Goal: Find specific page/section: Find specific page/section

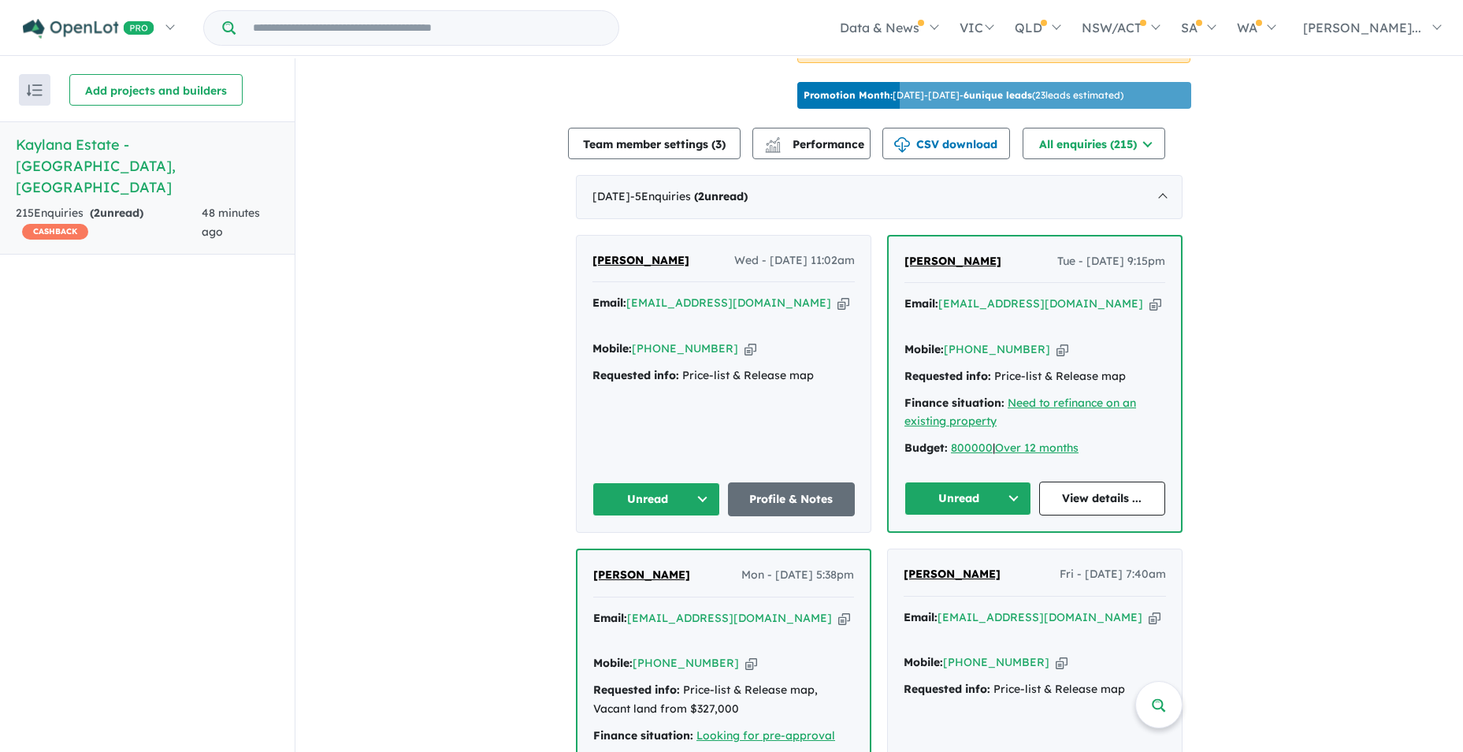
scroll to position [526, 0]
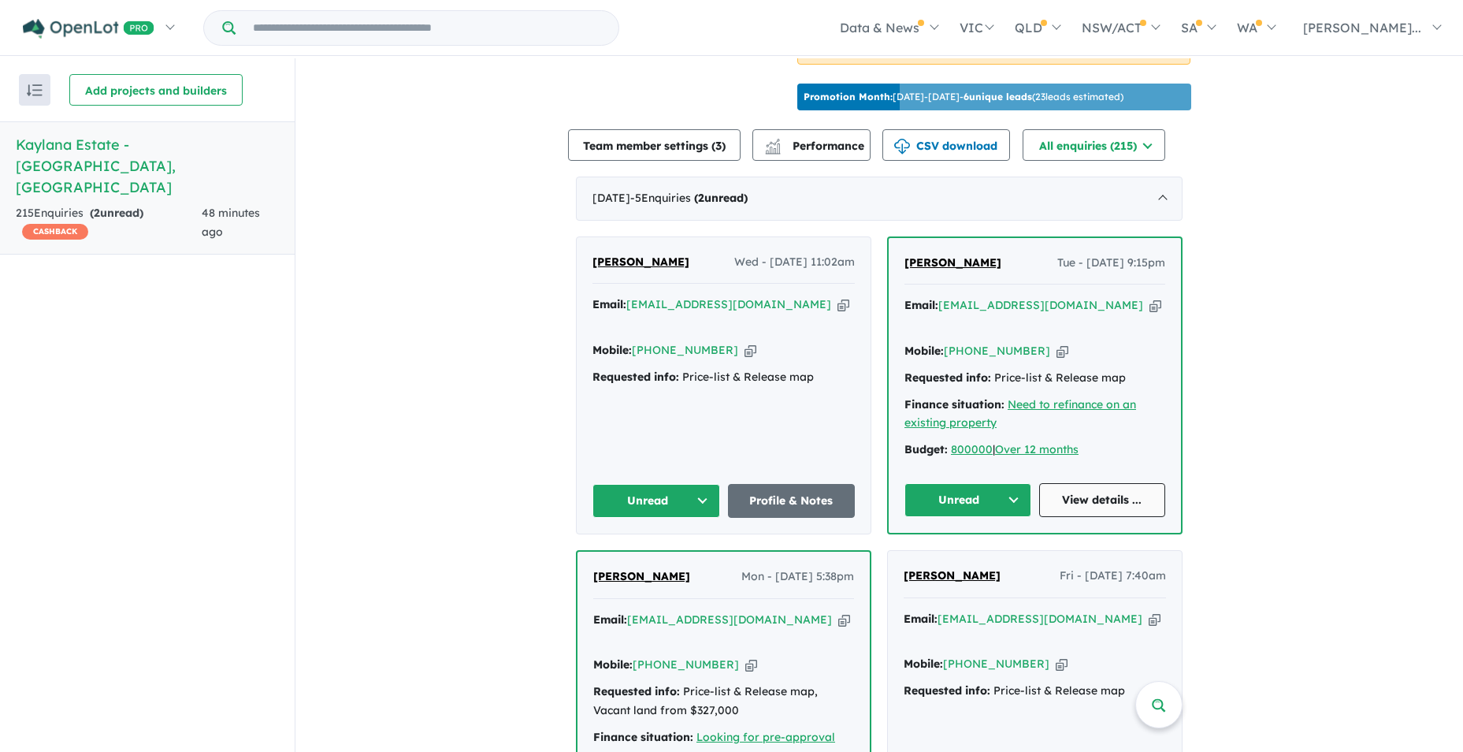
click at [1112, 483] on link "View details ..." at bounding box center [1102, 500] width 127 height 34
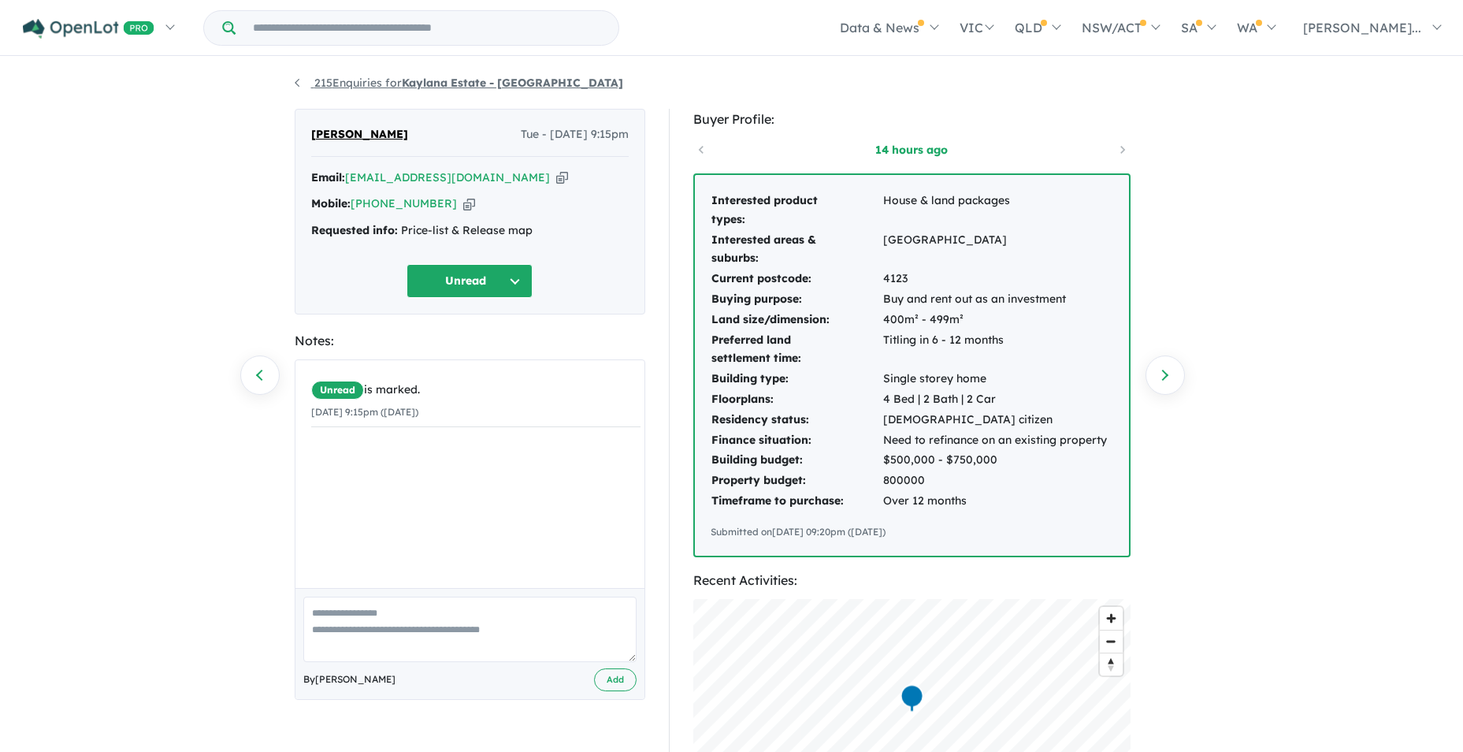
click at [299, 82] on link "215 Enquiries for Kaylana Estate - Tarneit" at bounding box center [459, 83] width 329 height 14
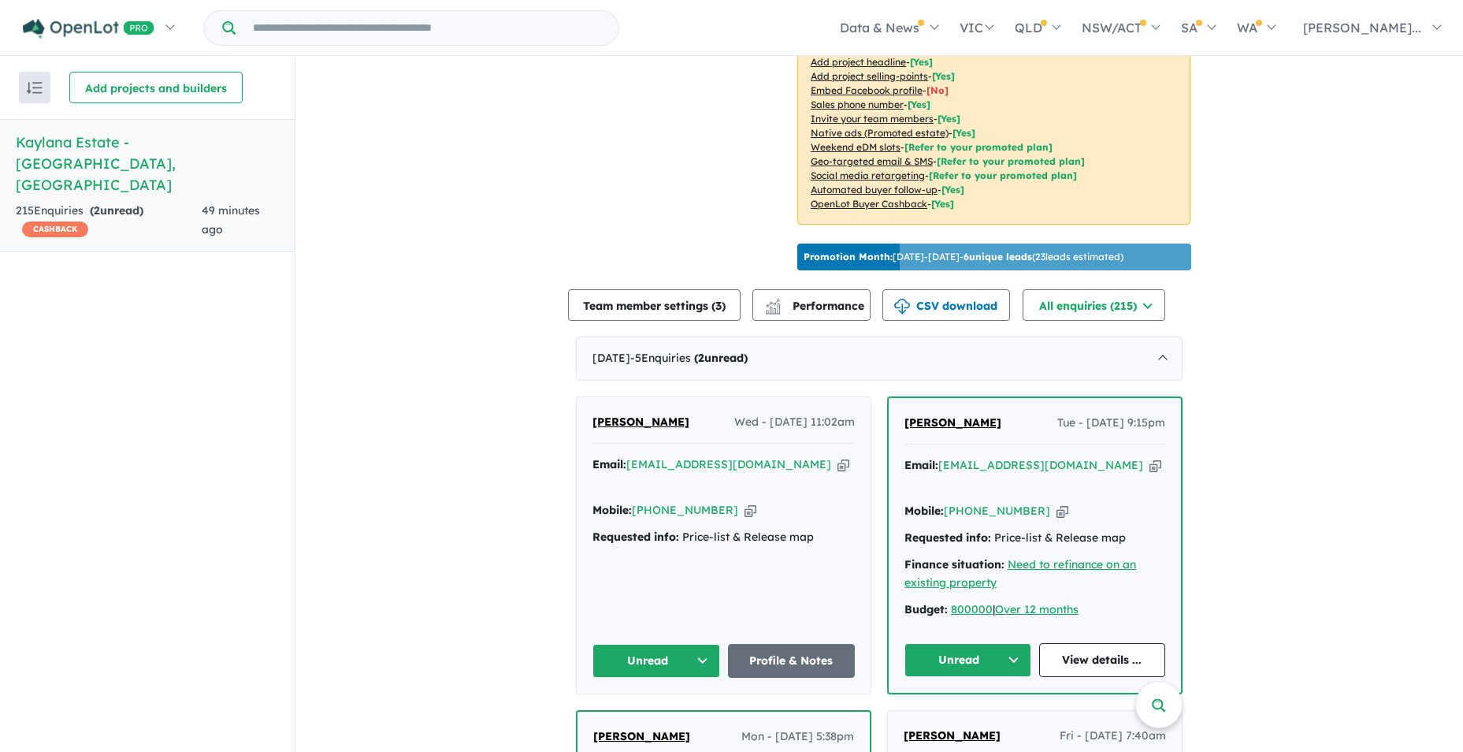
scroll to position [369, 0]
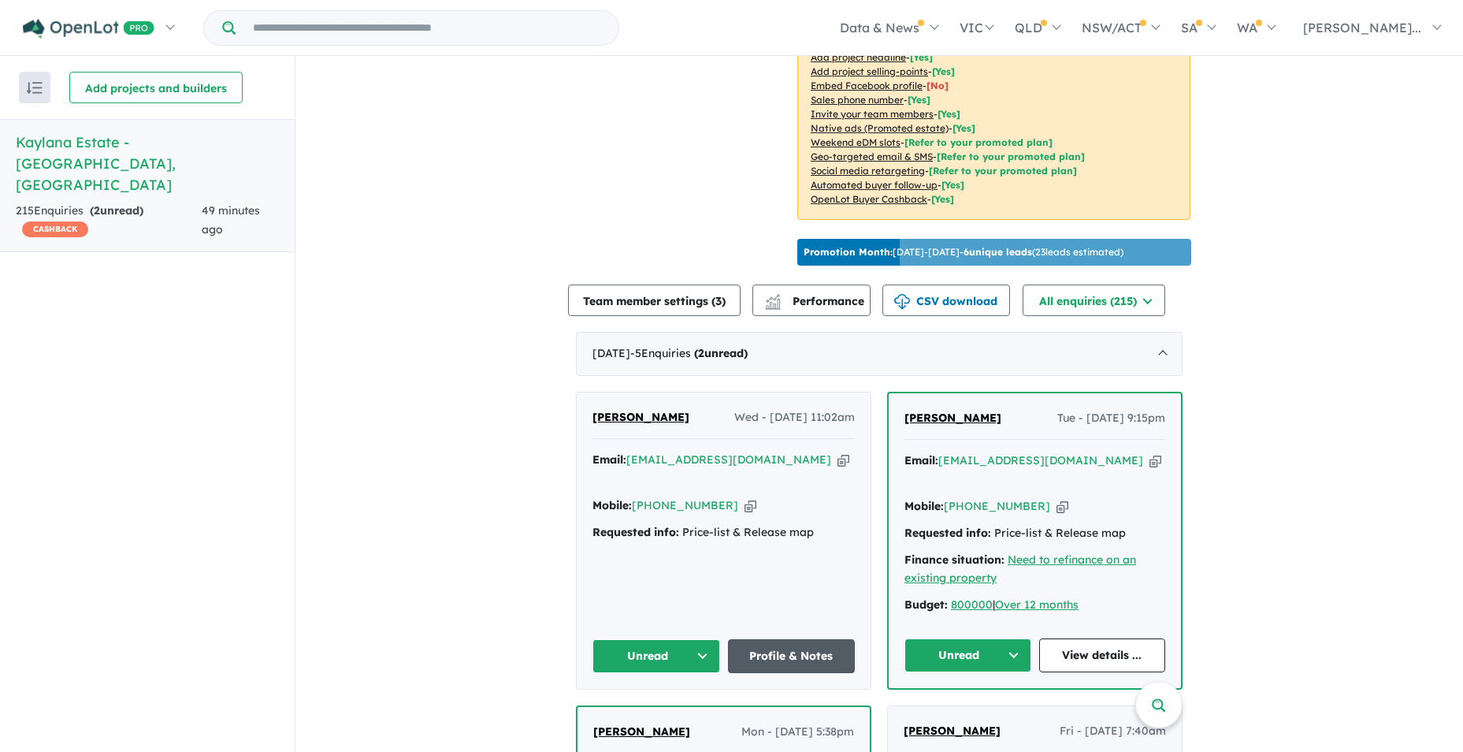
click at [786, 639] on link "Profile & Notes" at bounding box center [792, 656] width 128 height 34
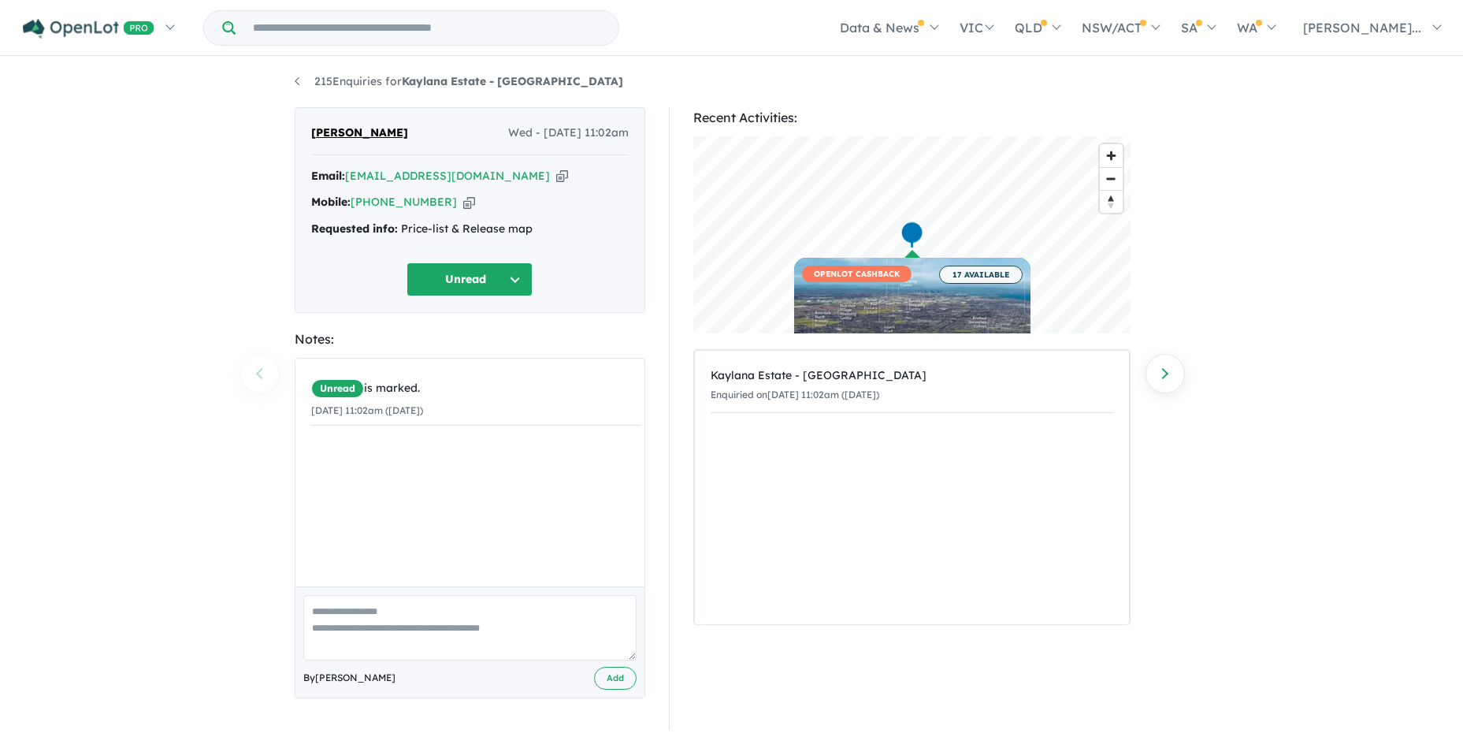
scroll to position [2, 0]
